Goal: Entertainment & Leisure: Consume media (video, audio)

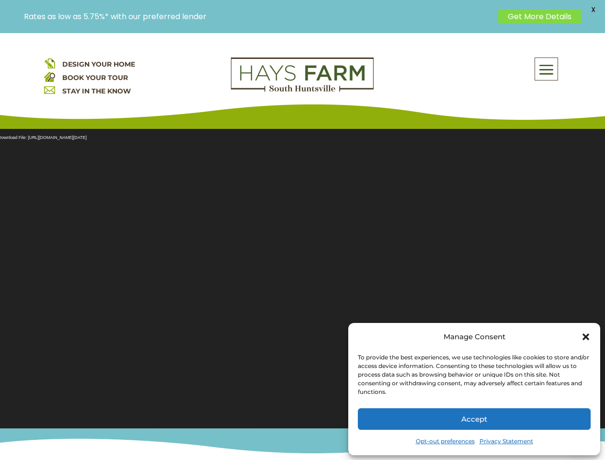
click at [302, 246] on section "Video Player Media error: Format(s) not supported or source(s) not found Downlo…" at bounding box center [302, 273] width 605 height 312
click at [547, 69] on span at bounding box center [546, 69] width 23 height 22
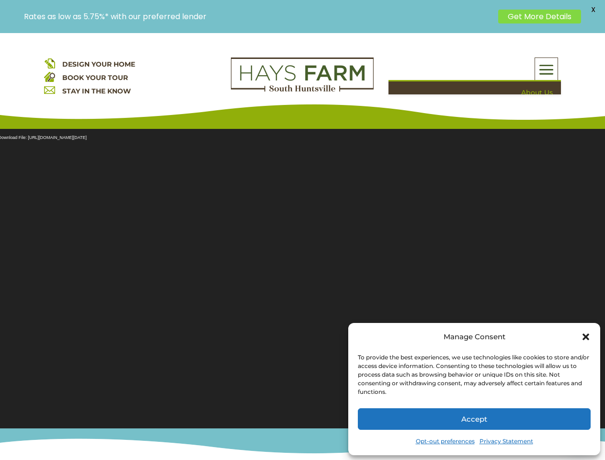
click at [302, 273] on section "Video Player Media error: Format(s) not supported or source(s) not found Downlo…" at bounding box center [302, 273] width 605 height 312
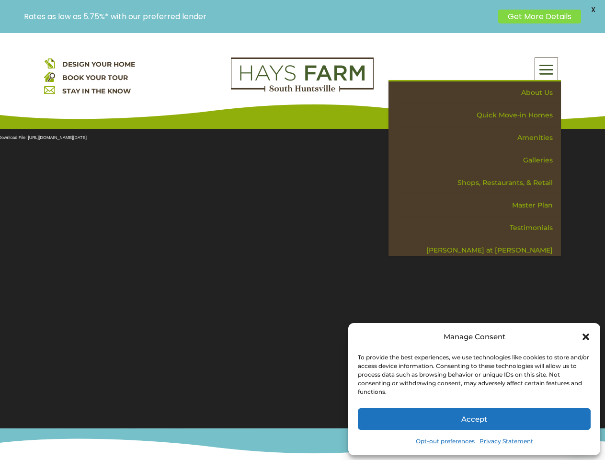
click at [593, 10] on span "X" at bounding box center [593, 9] width 14 height 14
